Goal: Information Seeking & Learning: Learn about a topic

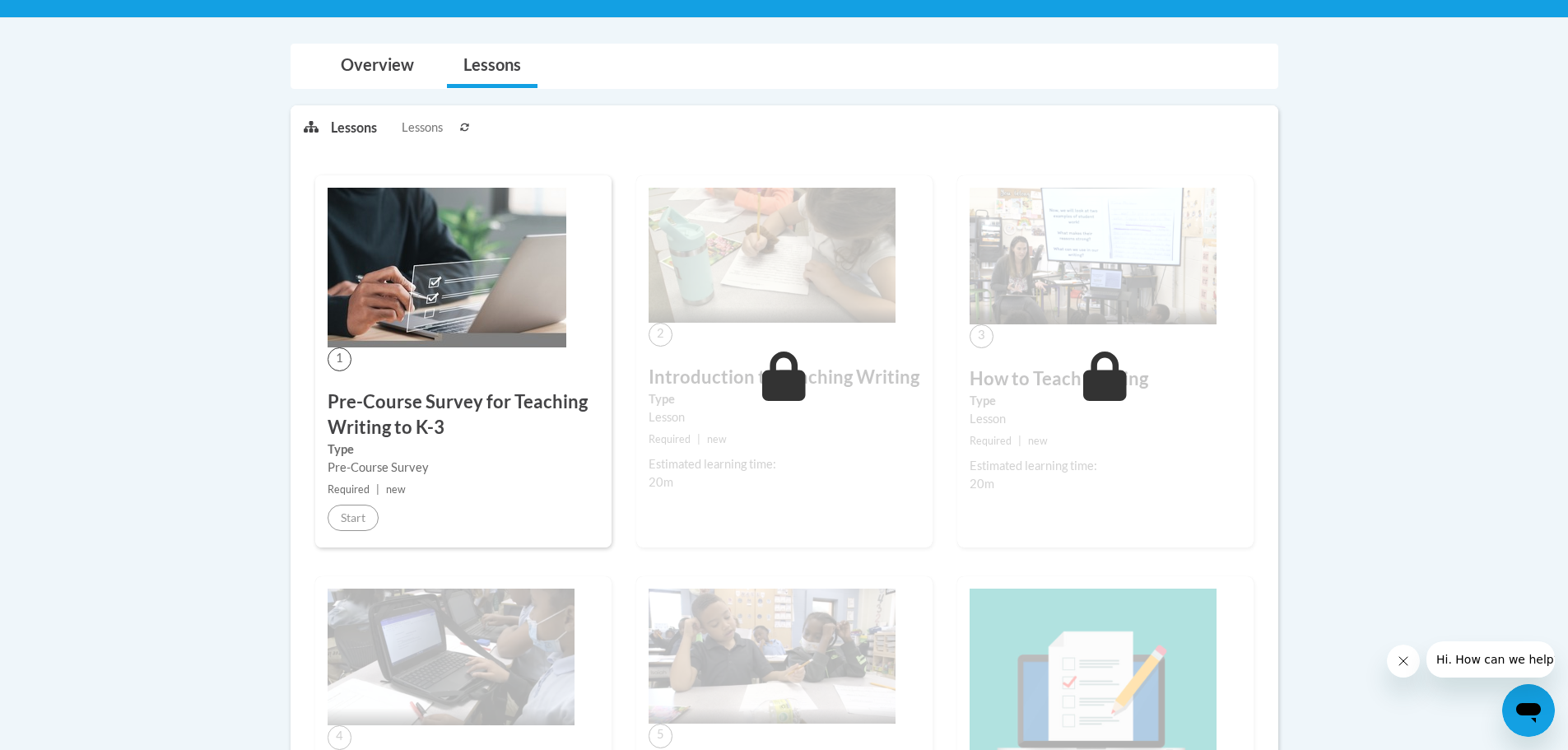
scroll to position [330, 0]
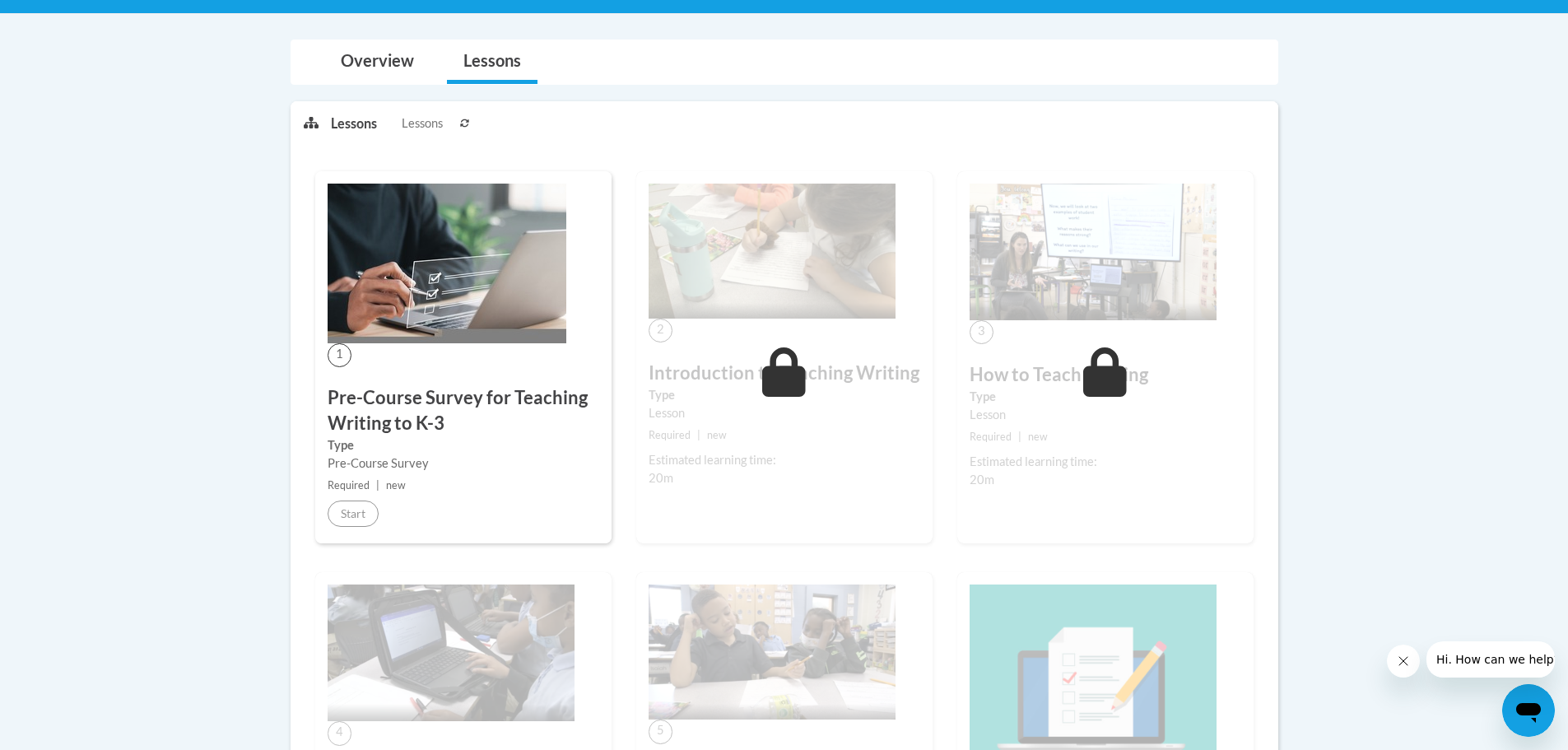
click at [792, 275] on img at bounding box center [771, 251] width 247 height 135
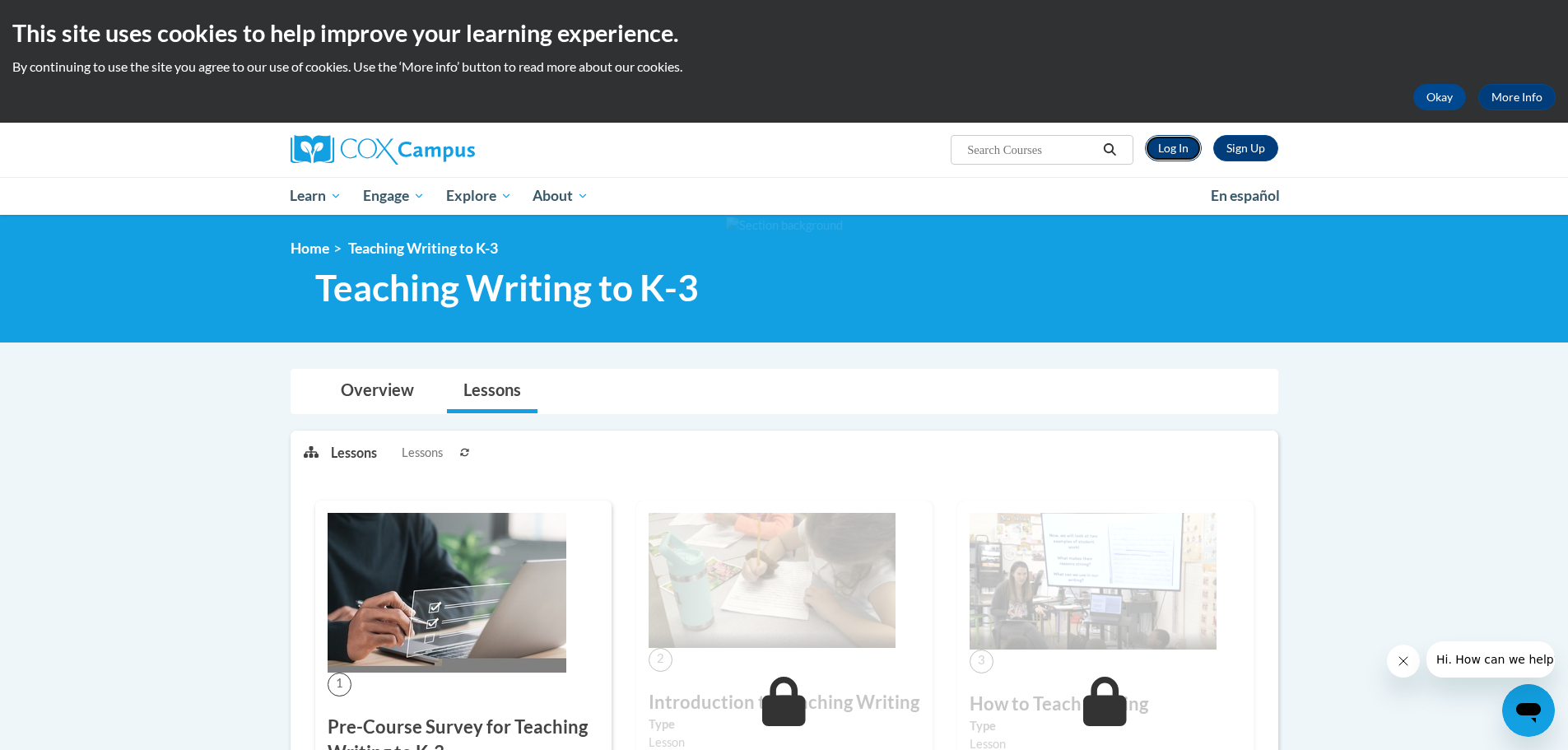
click at [1158, 154] on link "Log In" at bounding box center [1174, 149] width 57 height 27
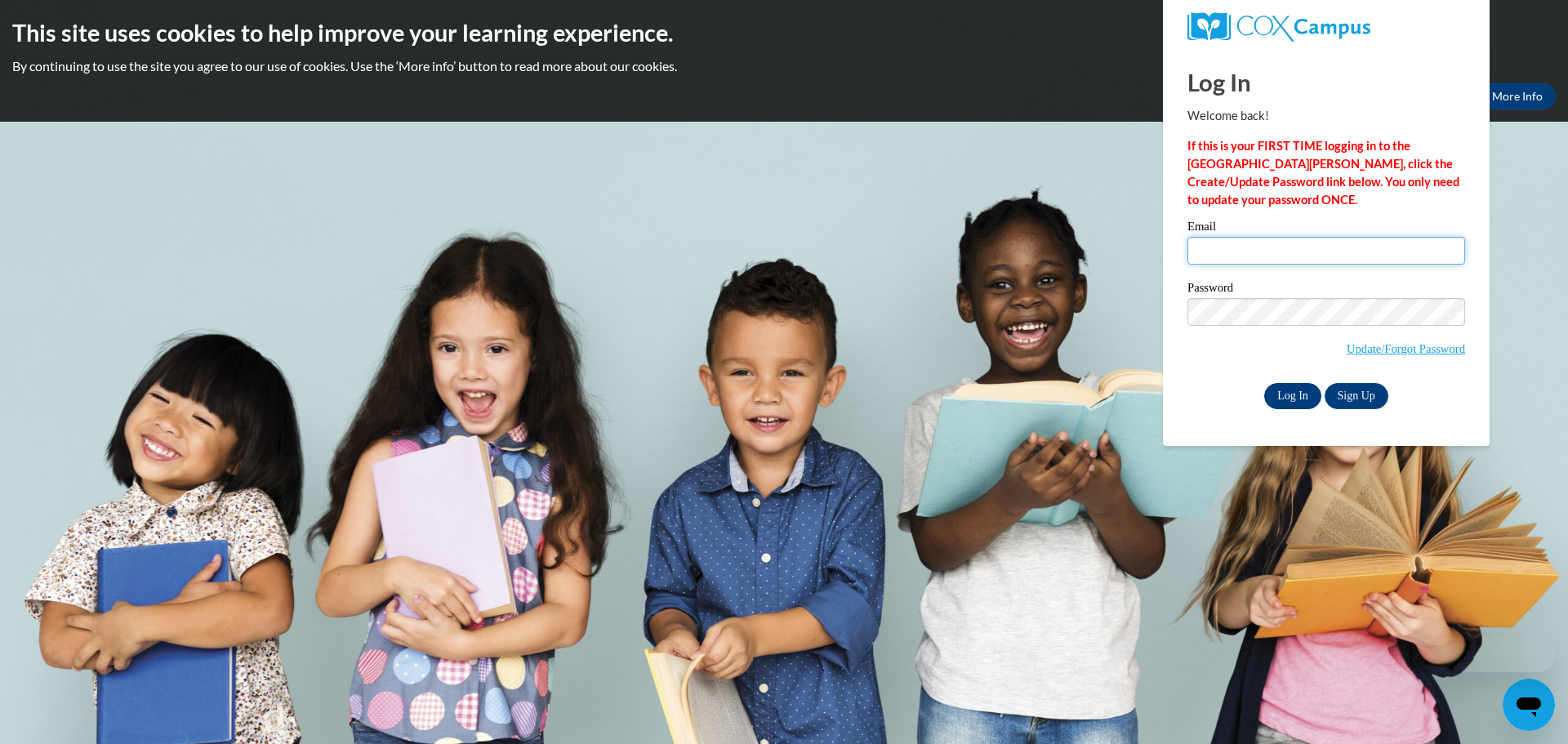
type input "amallo@wivcs.org"
click at [1279, 393] on input "Log In" at bounding box center [1292, 396] width 57 height 27
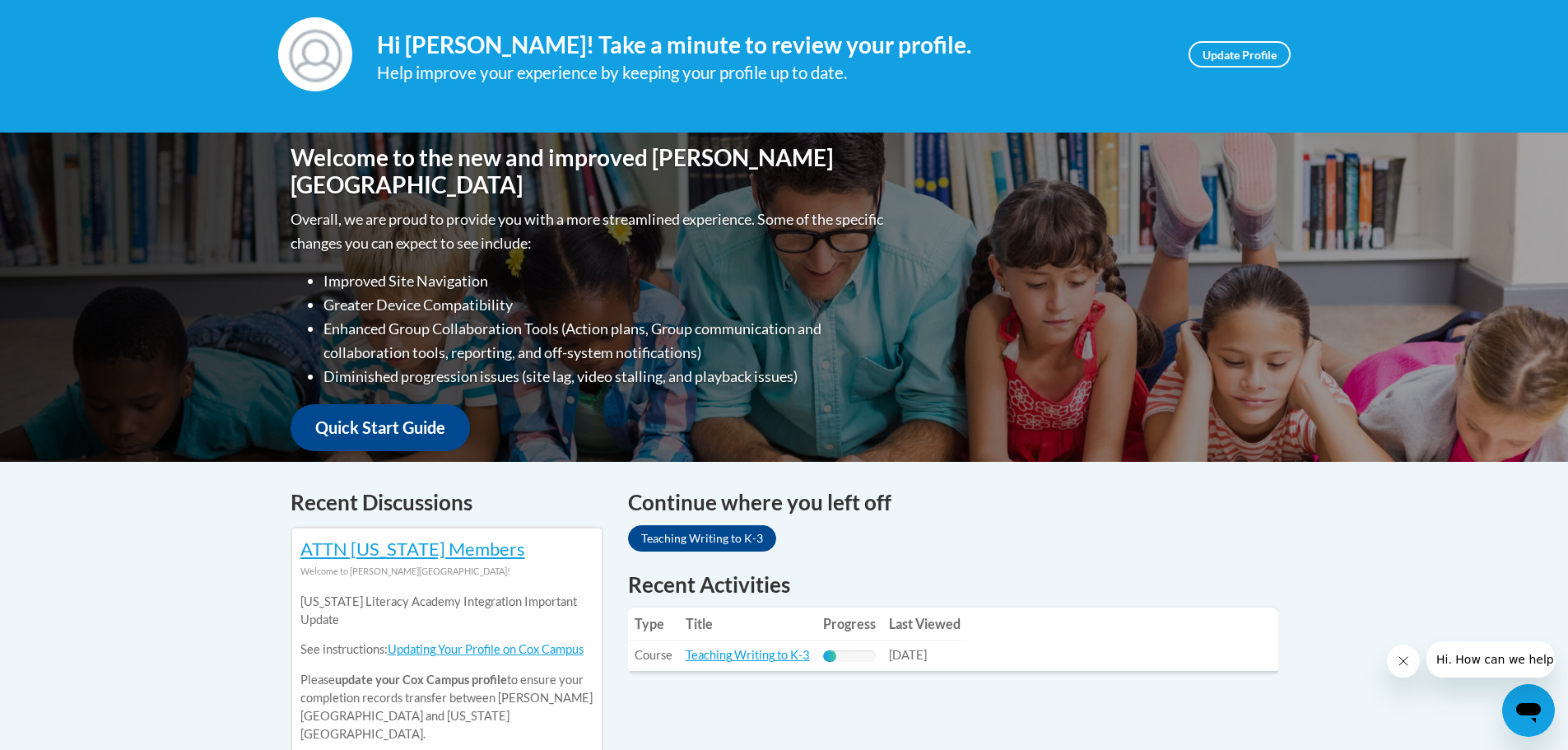
scroll to position [412, 0]
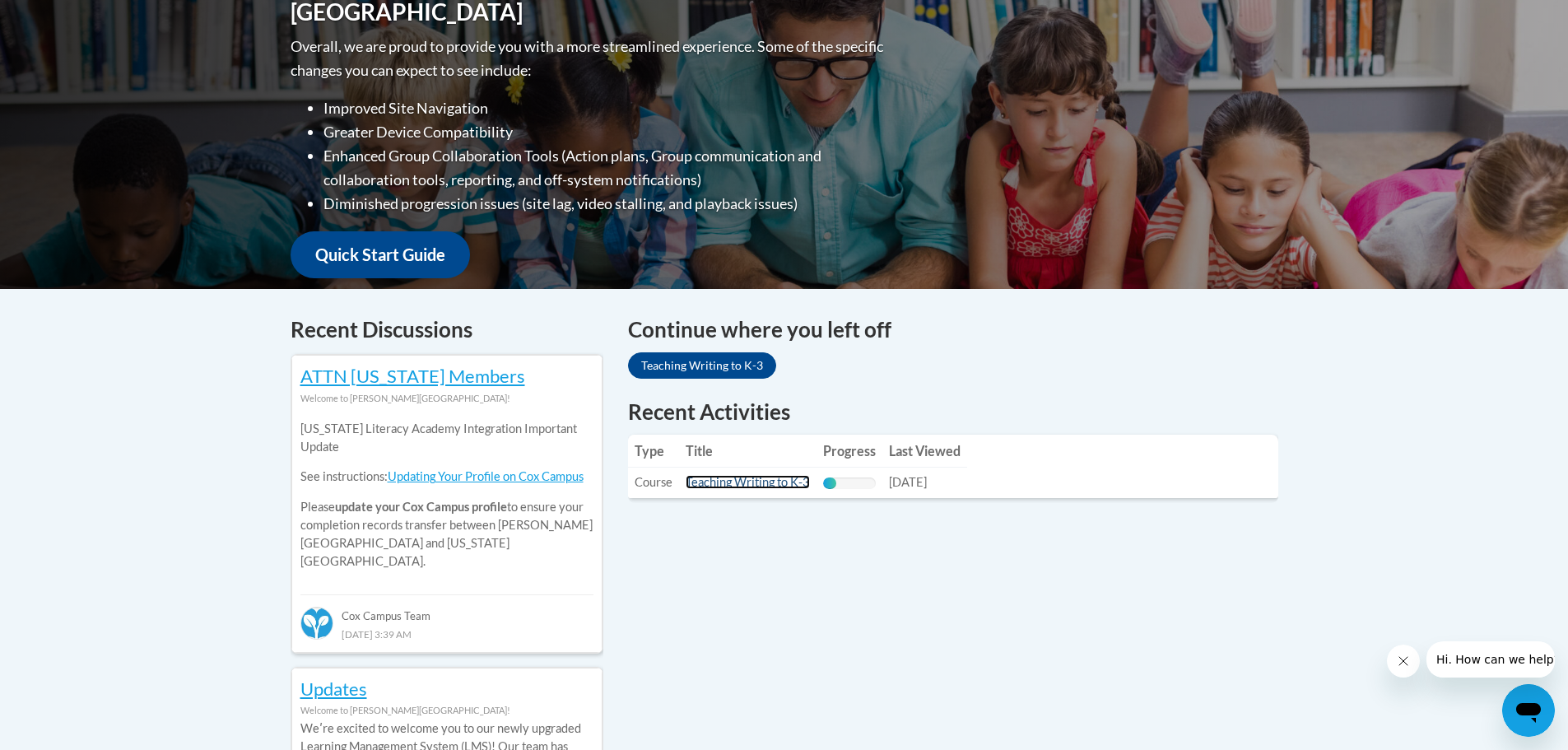
click at [748, 483] on link "Teaching Writing to K-3" at bounding box center [748, 482] width 125 height 14
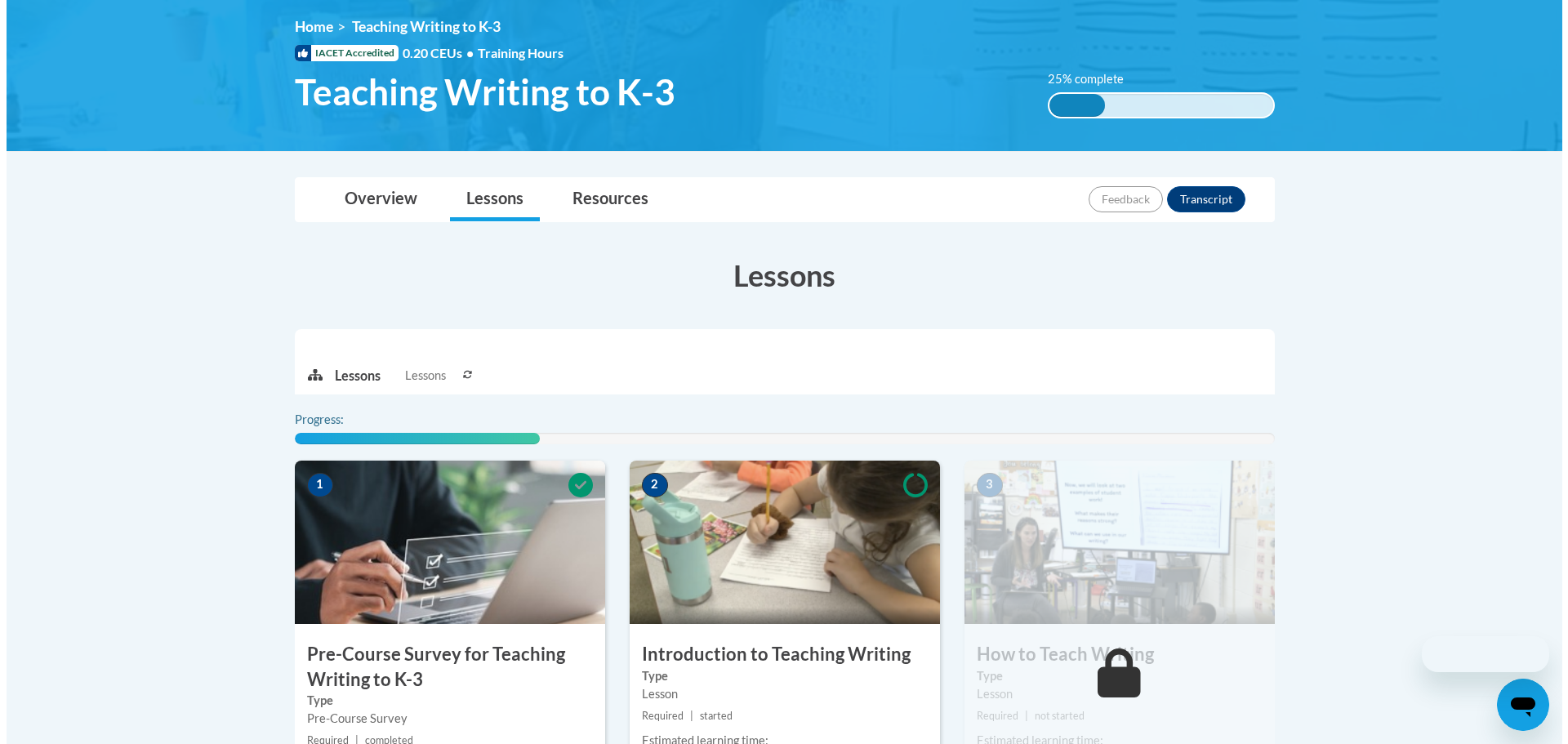
scroll to position [327, 0]
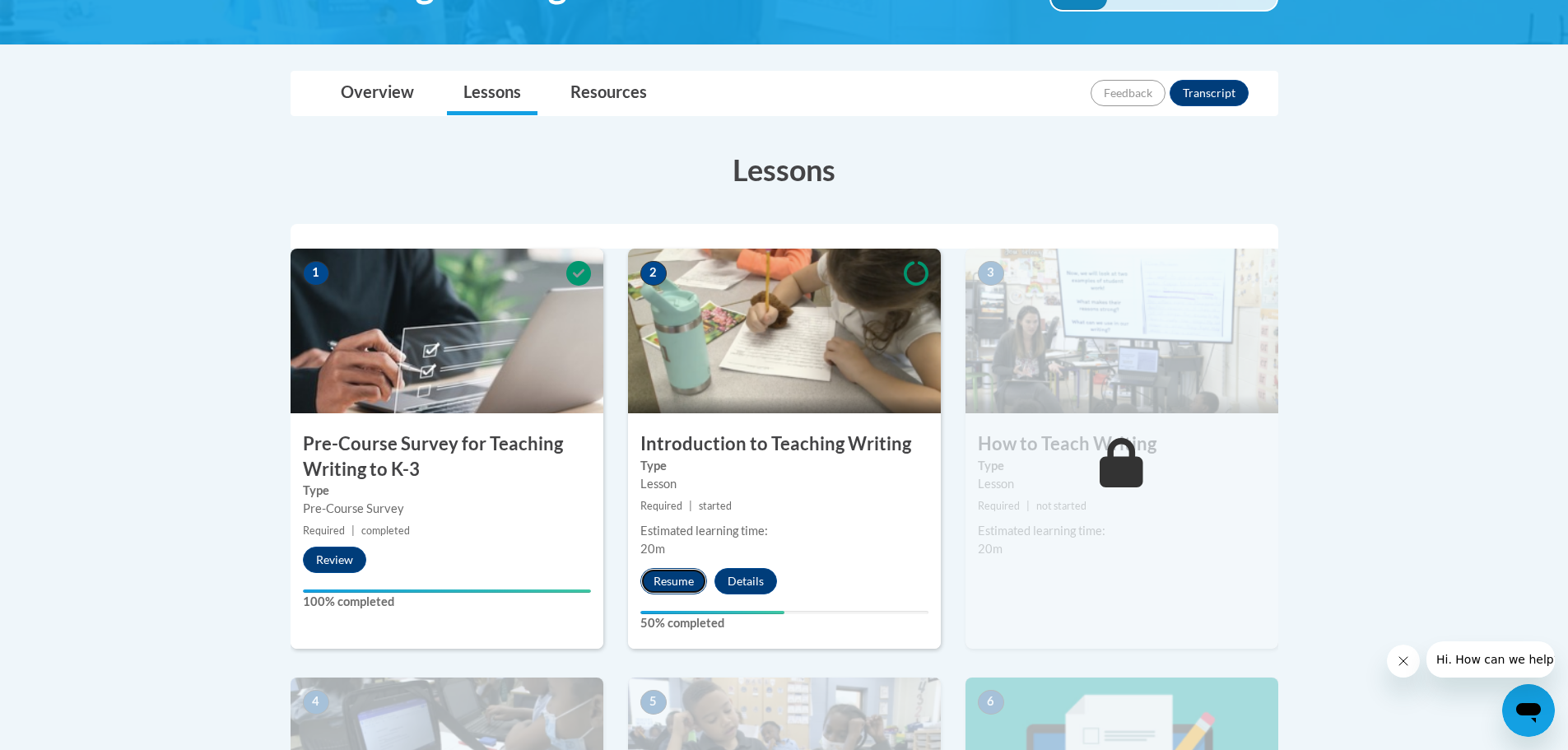
click at [687, 581] on button "Resume" at bounding box center [673, 582] width 67 height 27
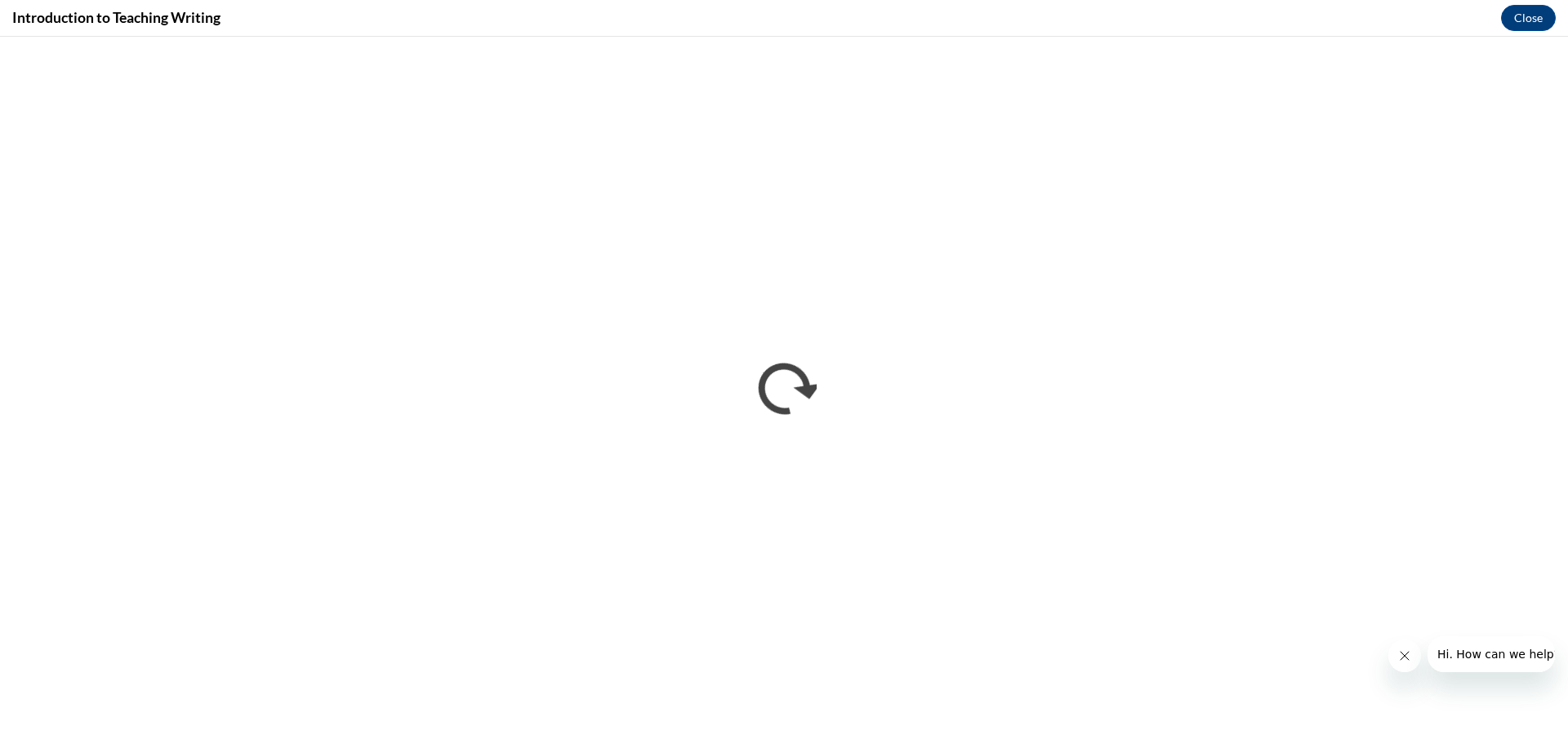
scroll to position [0, 0]
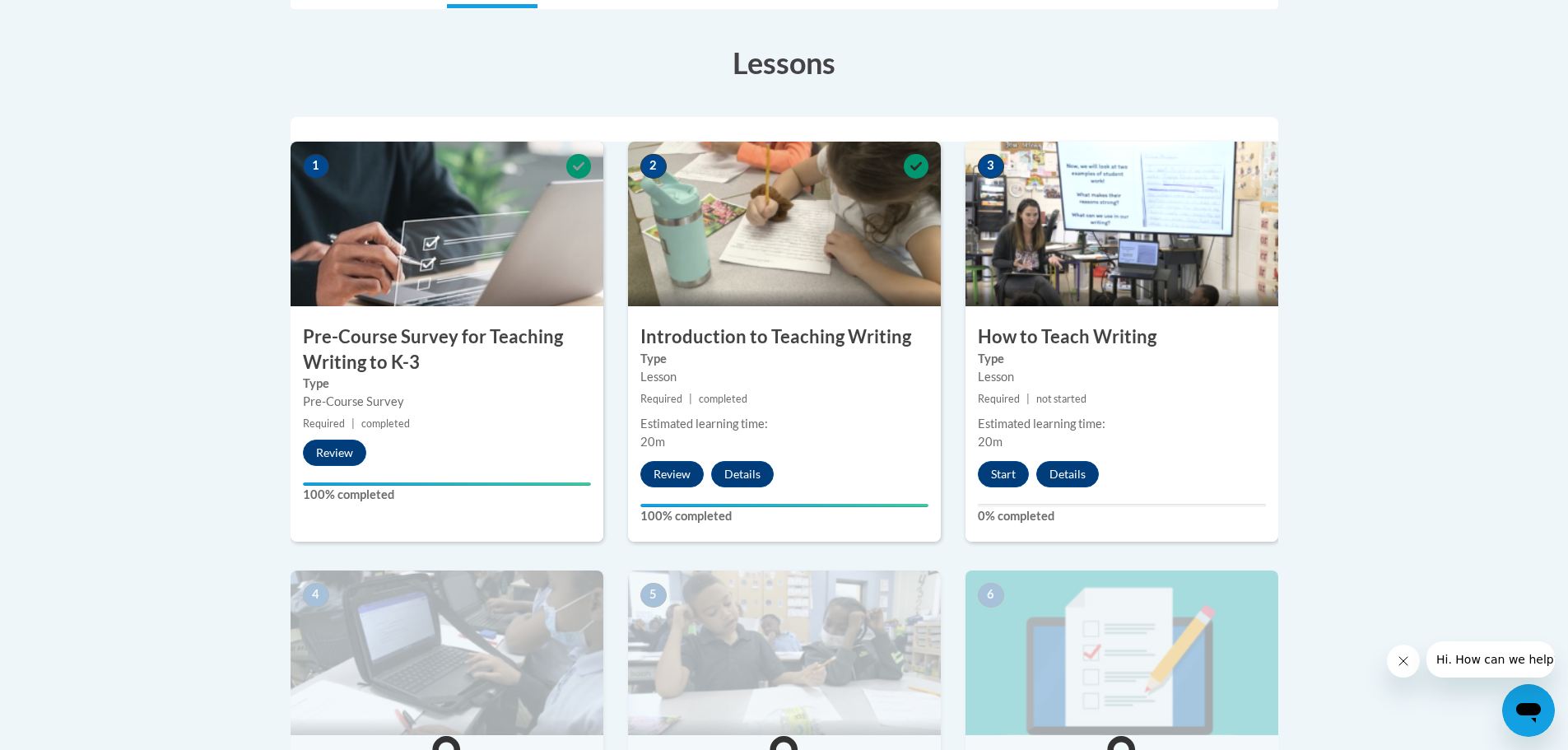
scroll to position [412, 0]
